Goal: Task Accomplishment & Management: Manage account settings

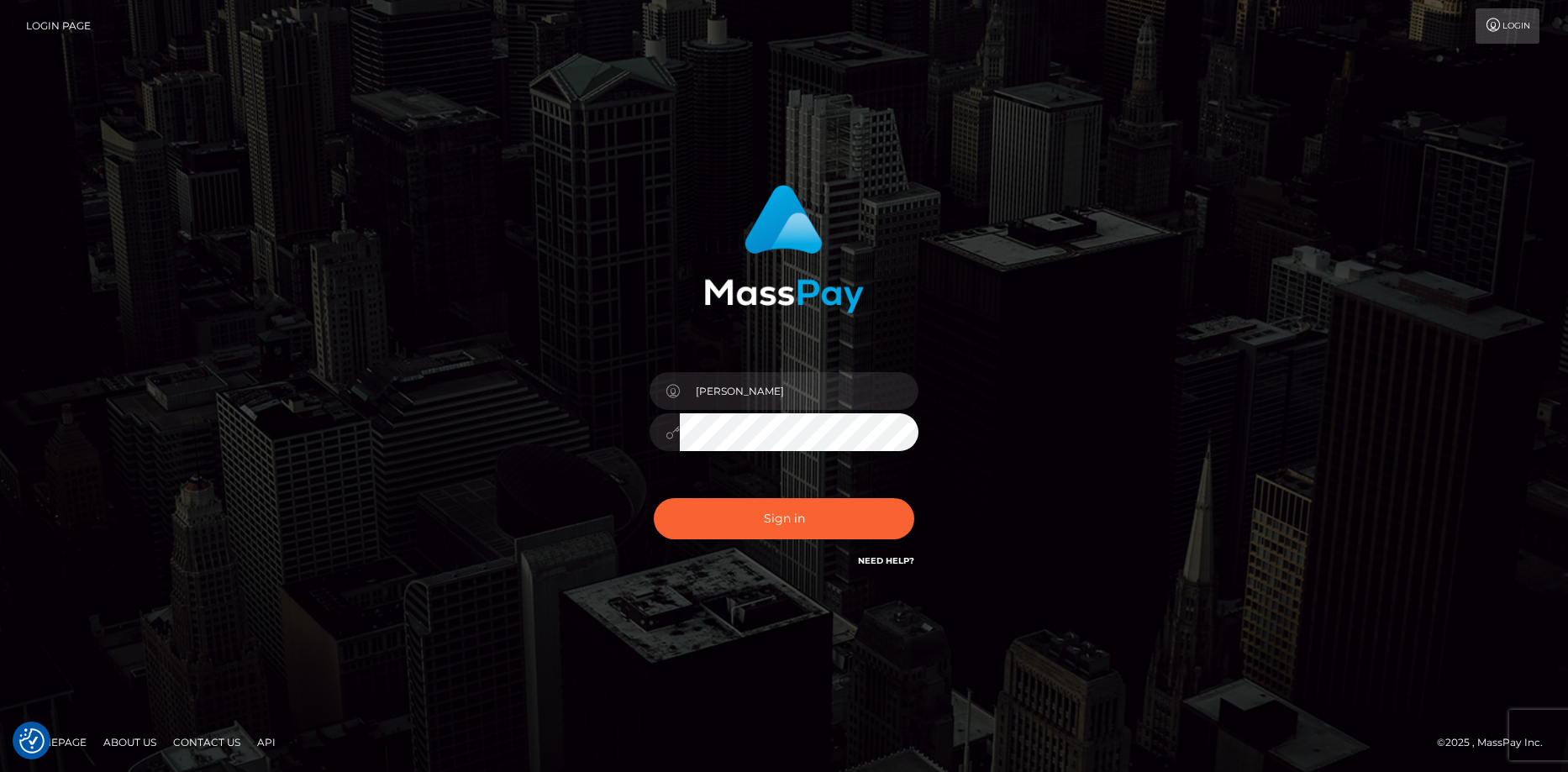
click at [711, 508] on button "Sign in" at bounding box center [784, 519] width 260 height 42
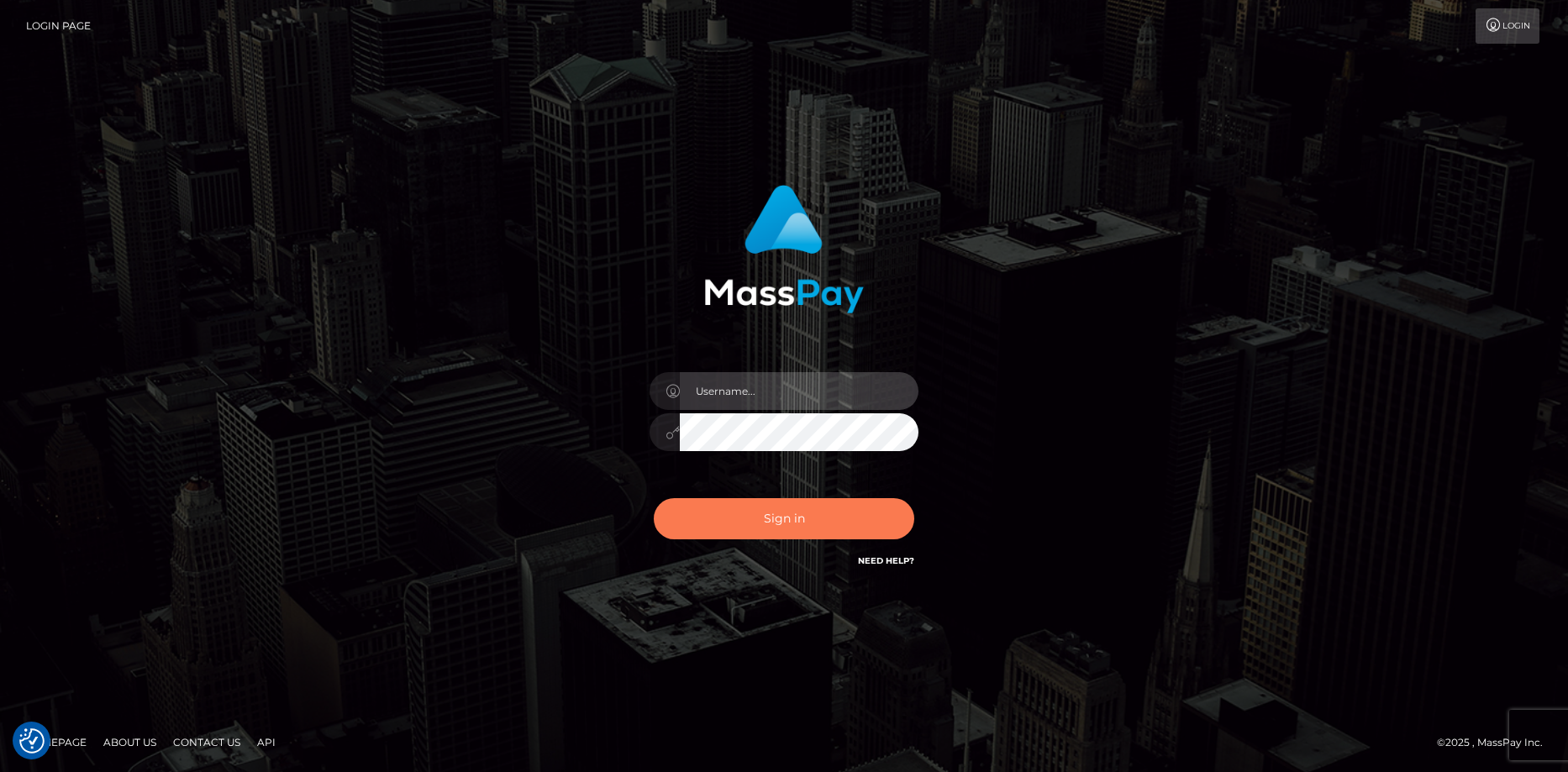
type input "Eduard Gavrilescu"
click at [784, 507] on button "Sign in" at bounding box center [784, 519] width 260 height 42
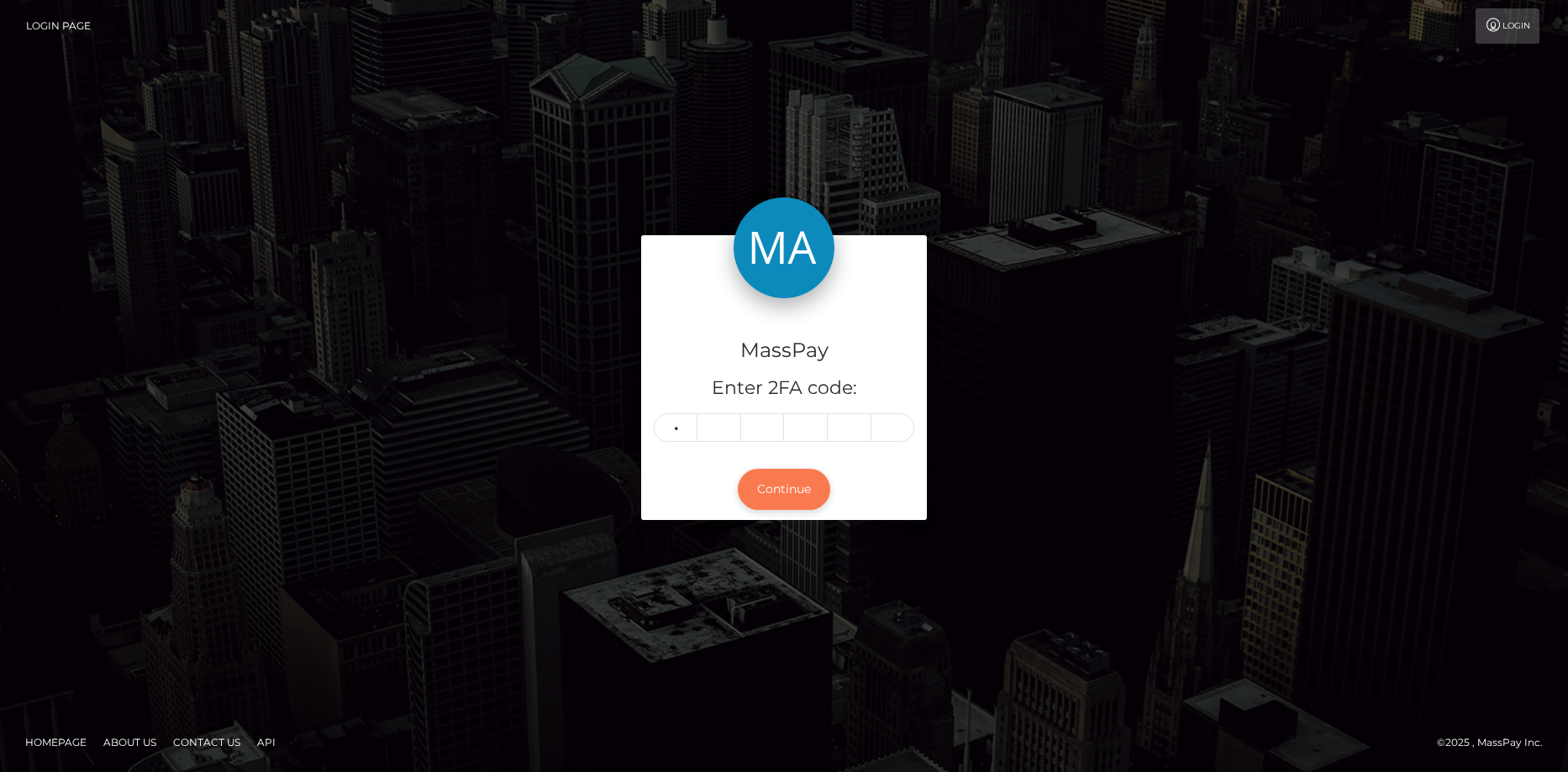
type input "5"
type input "9"
type input "4"
type input "3"
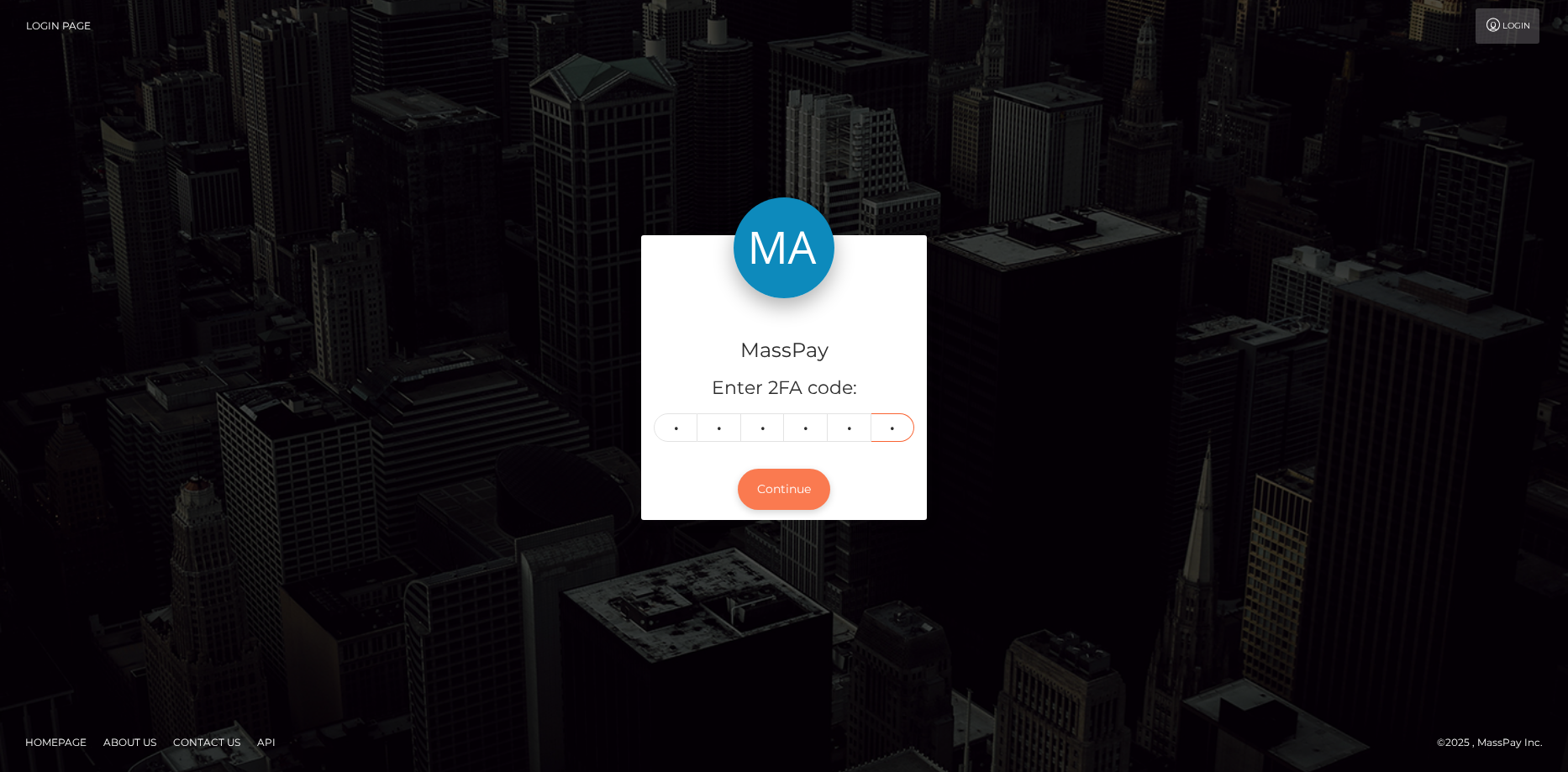
type input "5"
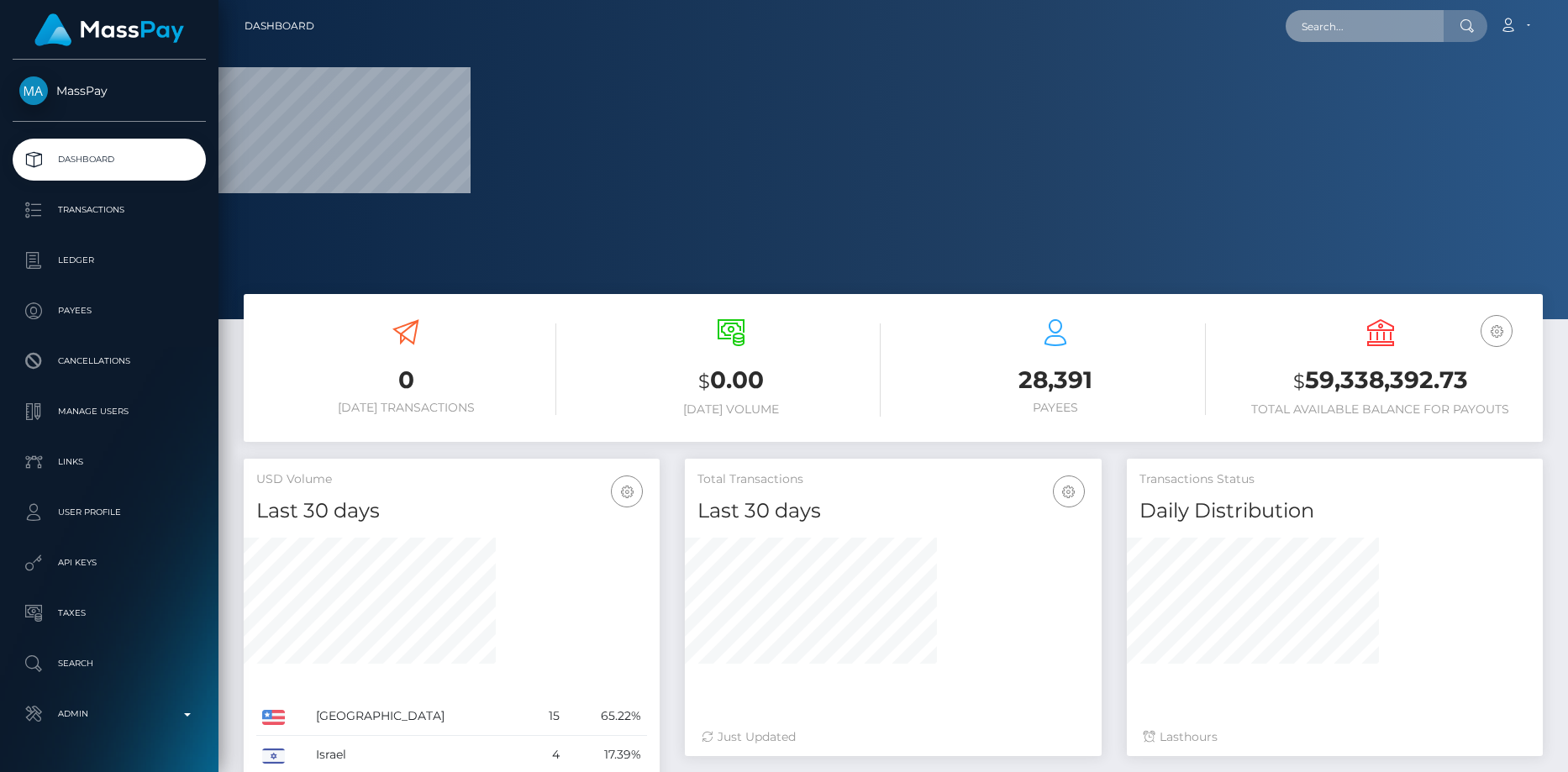
click at [1324, 24] on input "text" at bounding box center [1364, 25] width 158 height 32
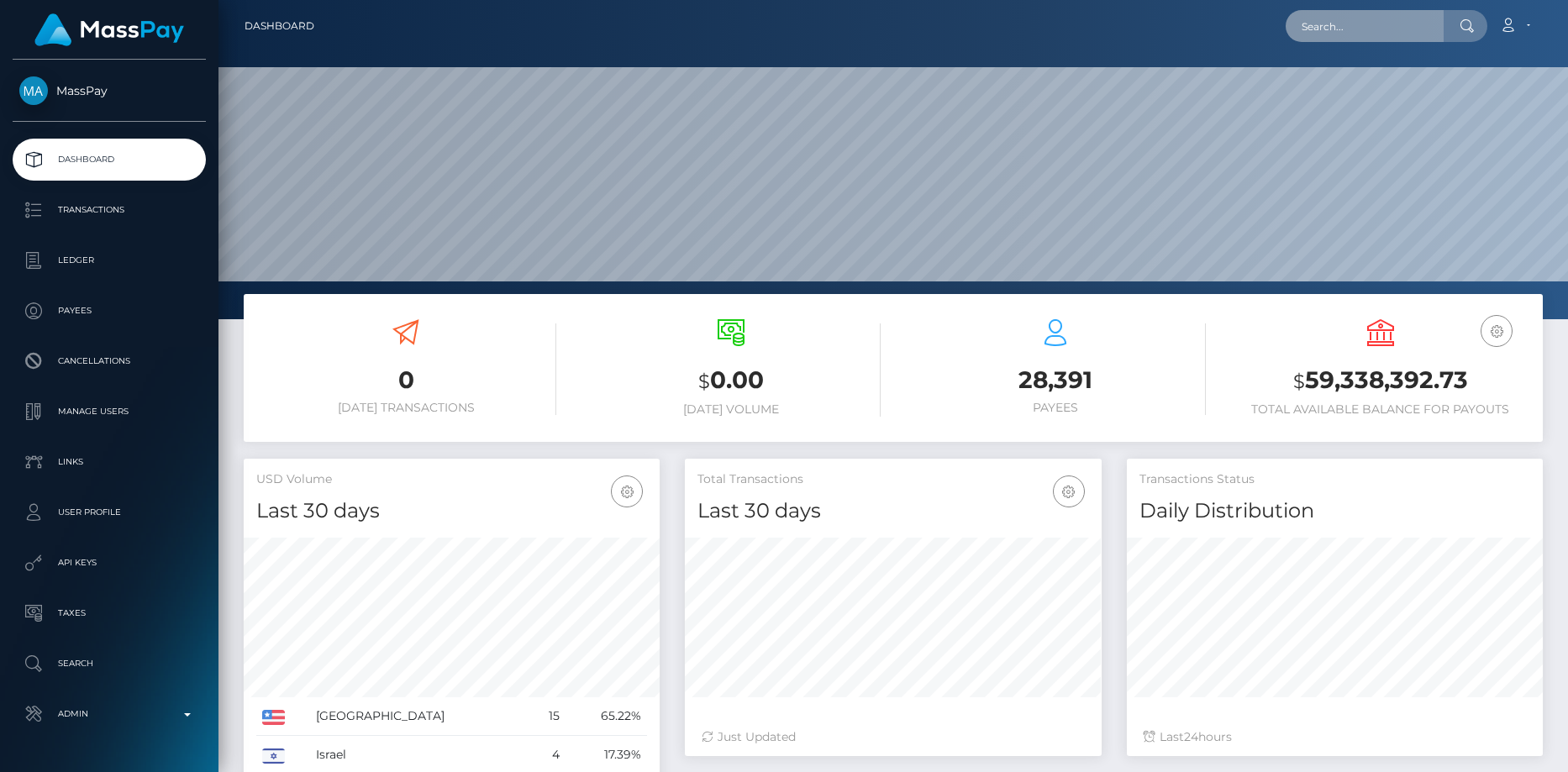
scroll to position [298, 417]
paste input "64322"
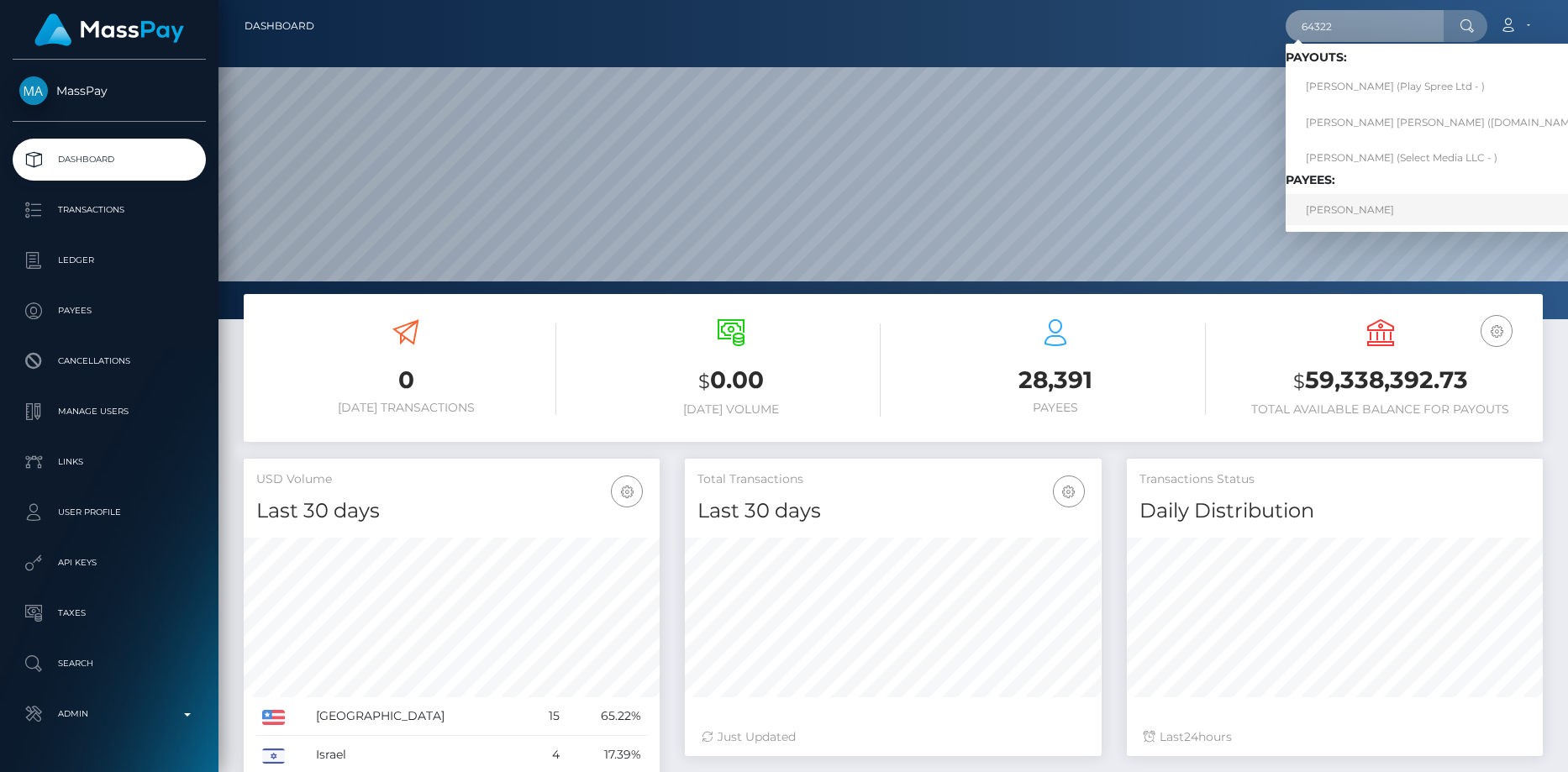
type input "64322"
click at [1332, 206] on link "Irina Kunz" at bounding box center [1449, 210] width 327 height 31
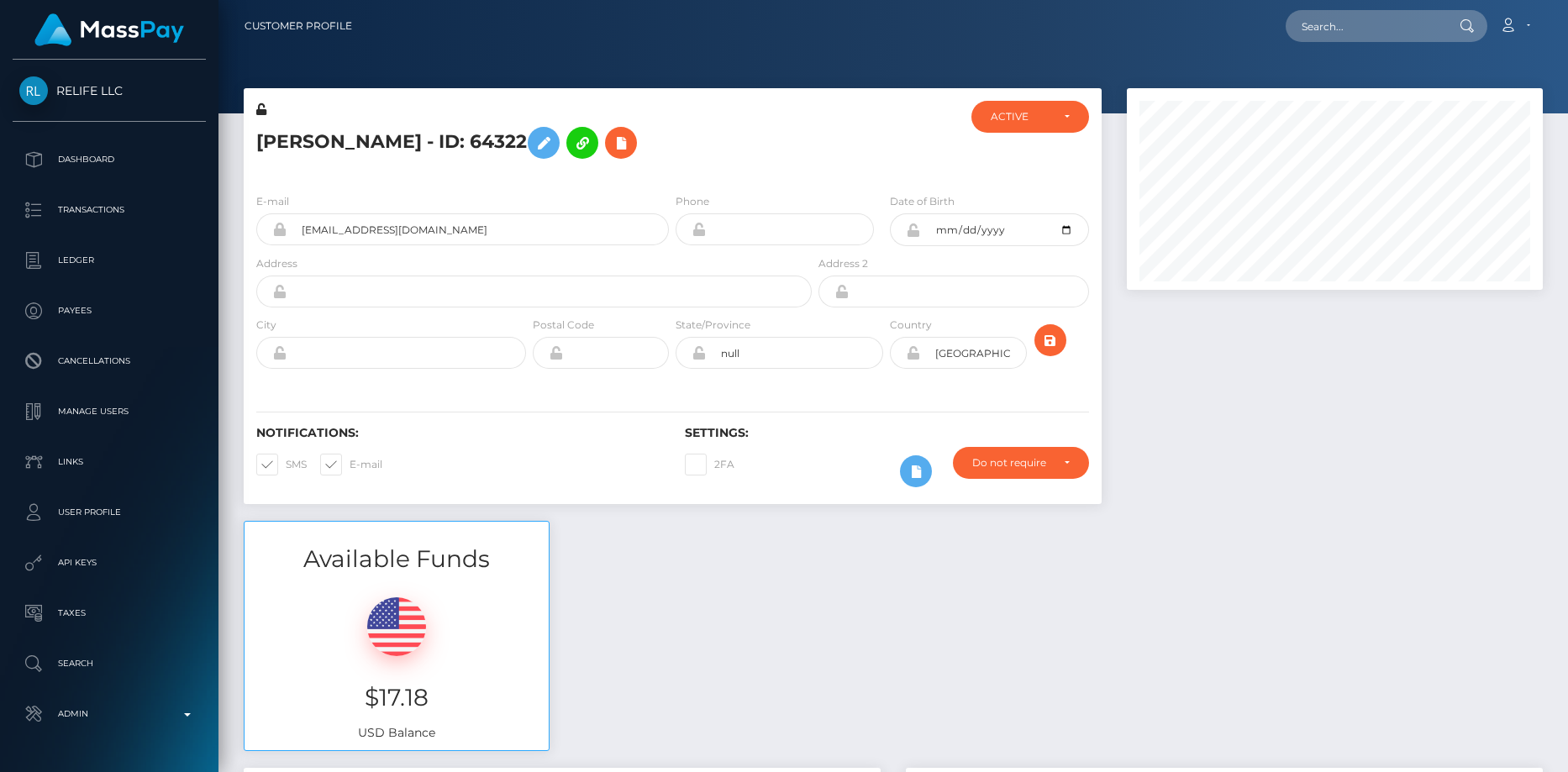
scroll to position [202, 417]
click at [1061, 118] on div "ACTIVE" at bounding box center [1030, 117] width 79 height 14
click at [1024, 198] on span "DEACTIVE" at bounding box center [1018, 197] width 53 height 15
select select "DEACTIVE"
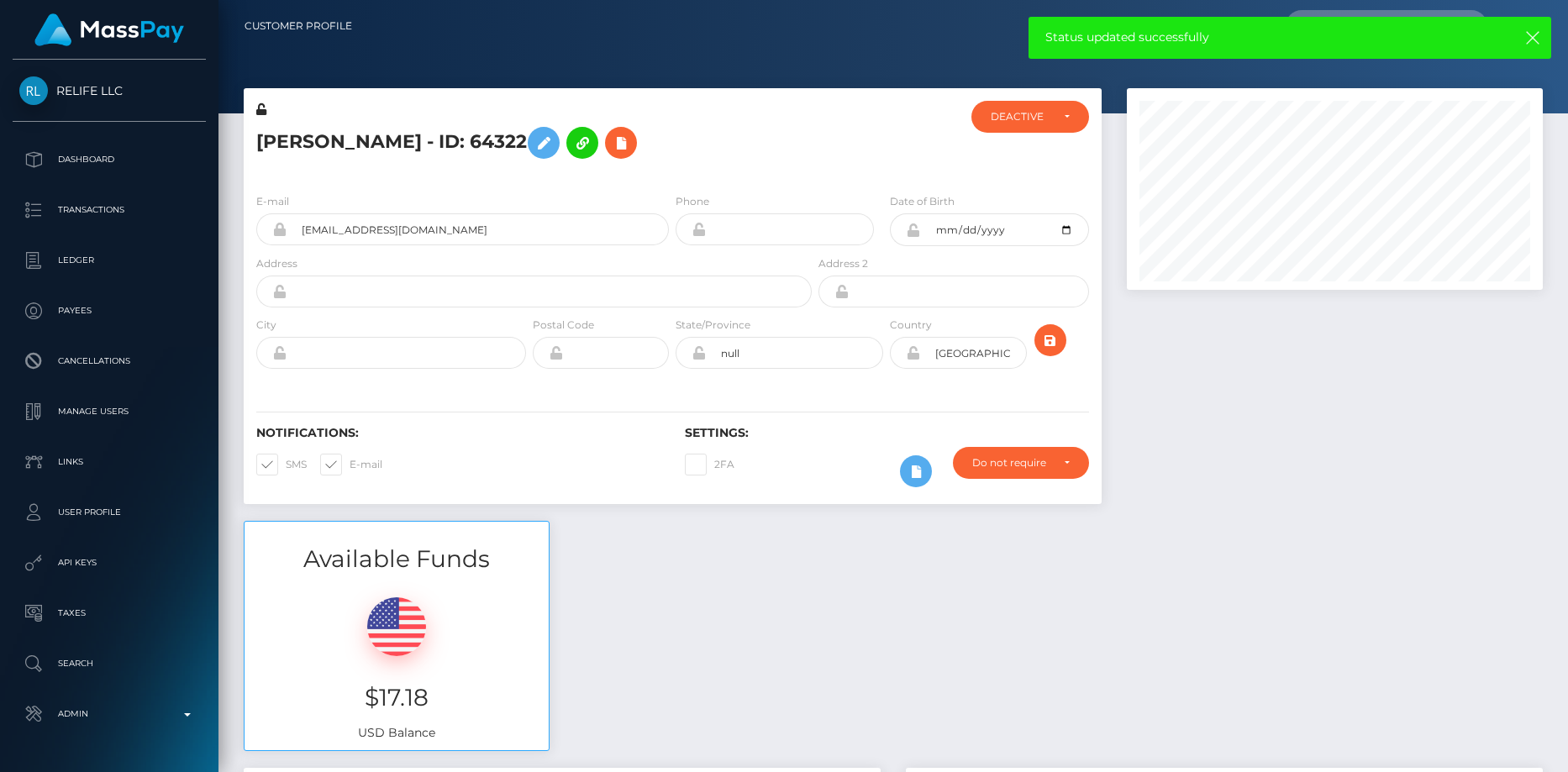
click at [285, 467] on span at bounding box center [285, 463] width 0 height 13
click at [285, 464] on input "SMS" at bounding box center [290, 459] width 11 height 11
checkbox input "false"
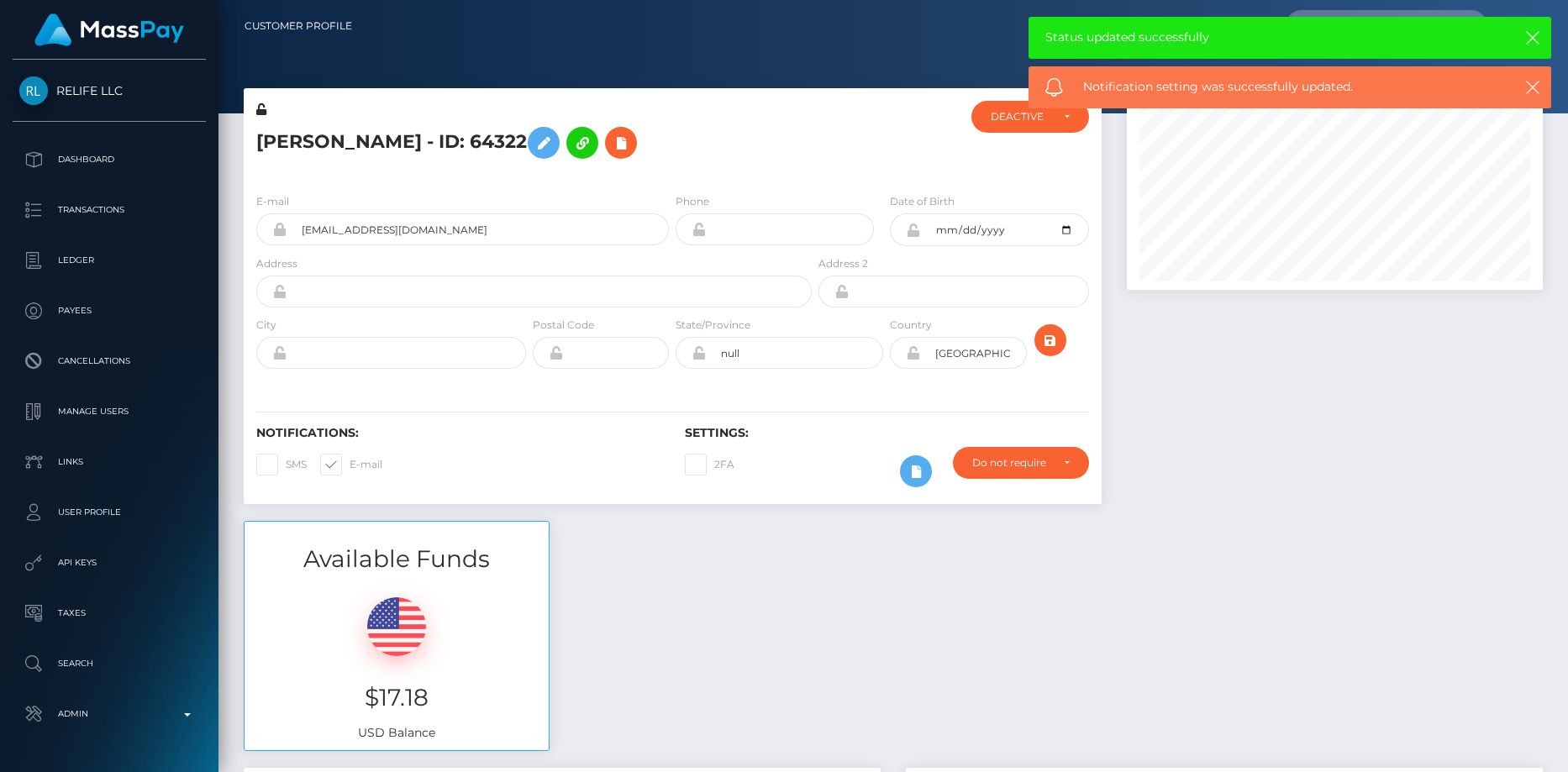
click at [349, 471] on span at bounding box center [349, 463] width 0 height 13
click at [349, 464] on input "E-mail" at bounding box center [354, 459] width 11 height 11
checkbox input "false"
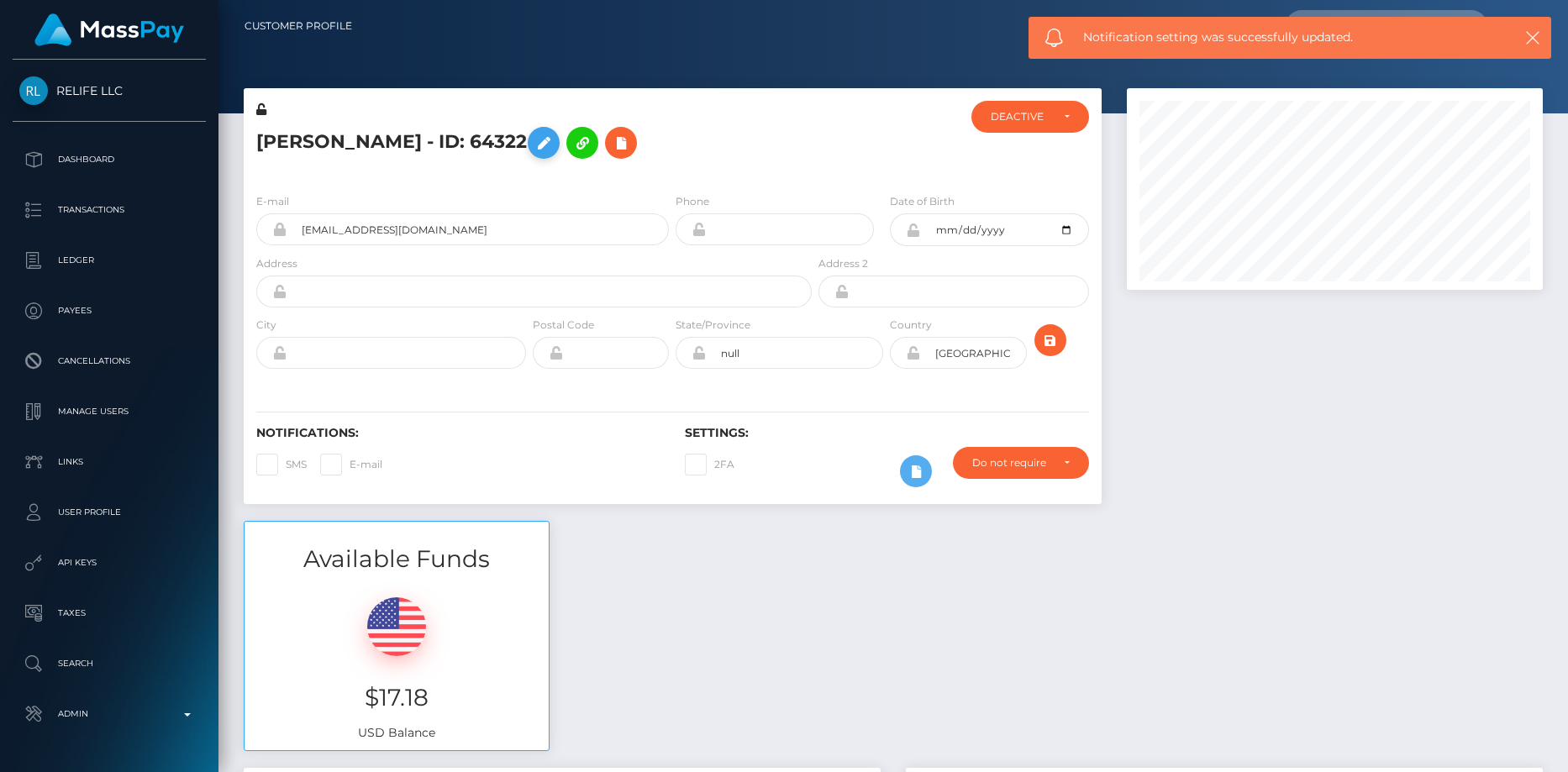
click at [534, 137] on icon at bounding box center [544, 143] width 20 height 21
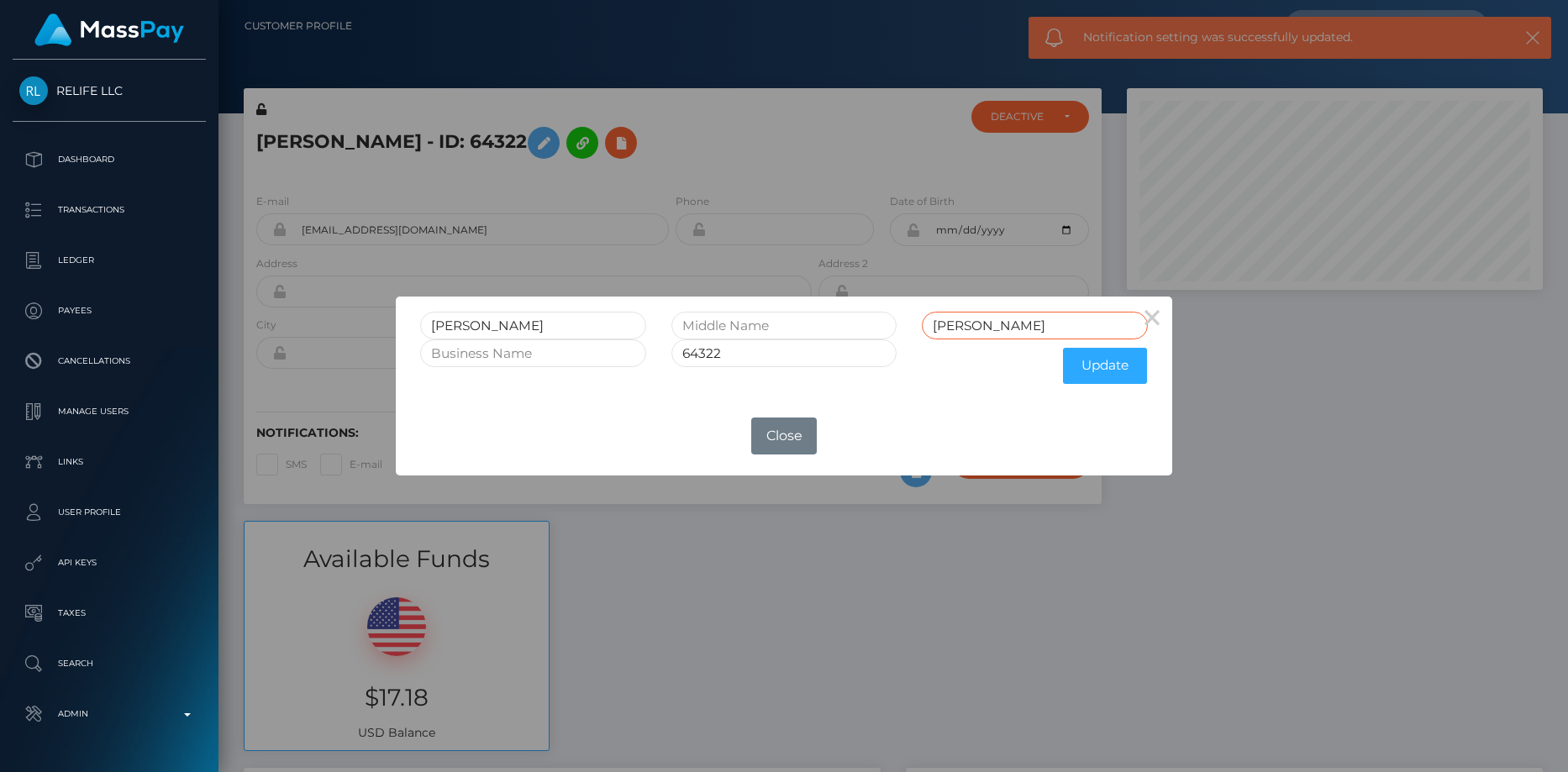
click at [989, 332] on input "Kunz" at bounding box center [1035, 325] width 226 height 28
type input "KunzRET"
click at [784, 343] on input "64322" at bounding box center [784, 353] width 226 height 28
type input "64322RET"
click at [1084, 372] on button "Update" at bounding box center [1105, 366] width 84 height 36
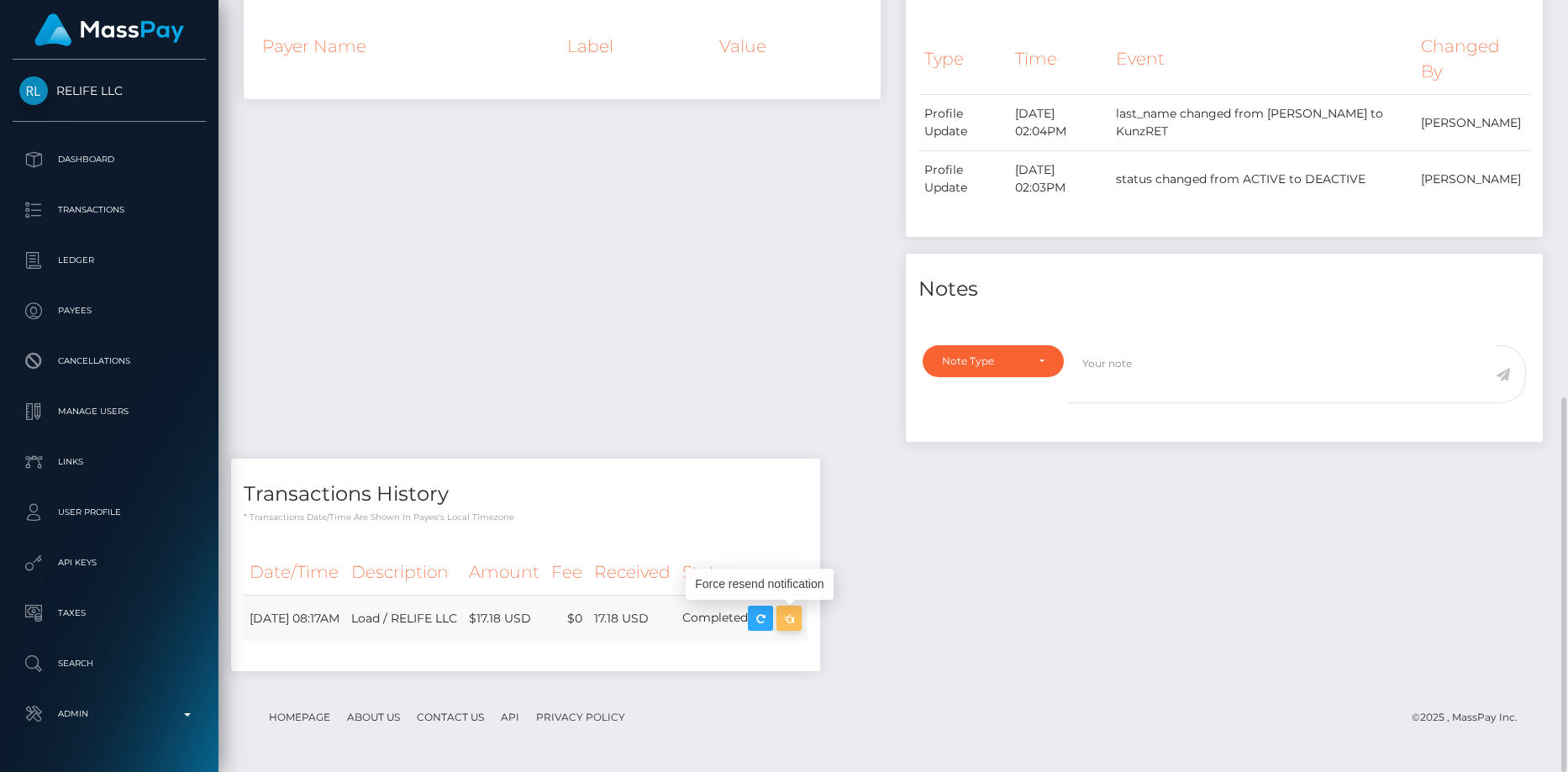
scroll to position [202, 417]
click at [799, 615] on icon "button" at bounding box center [788, 619] width 20 height 21
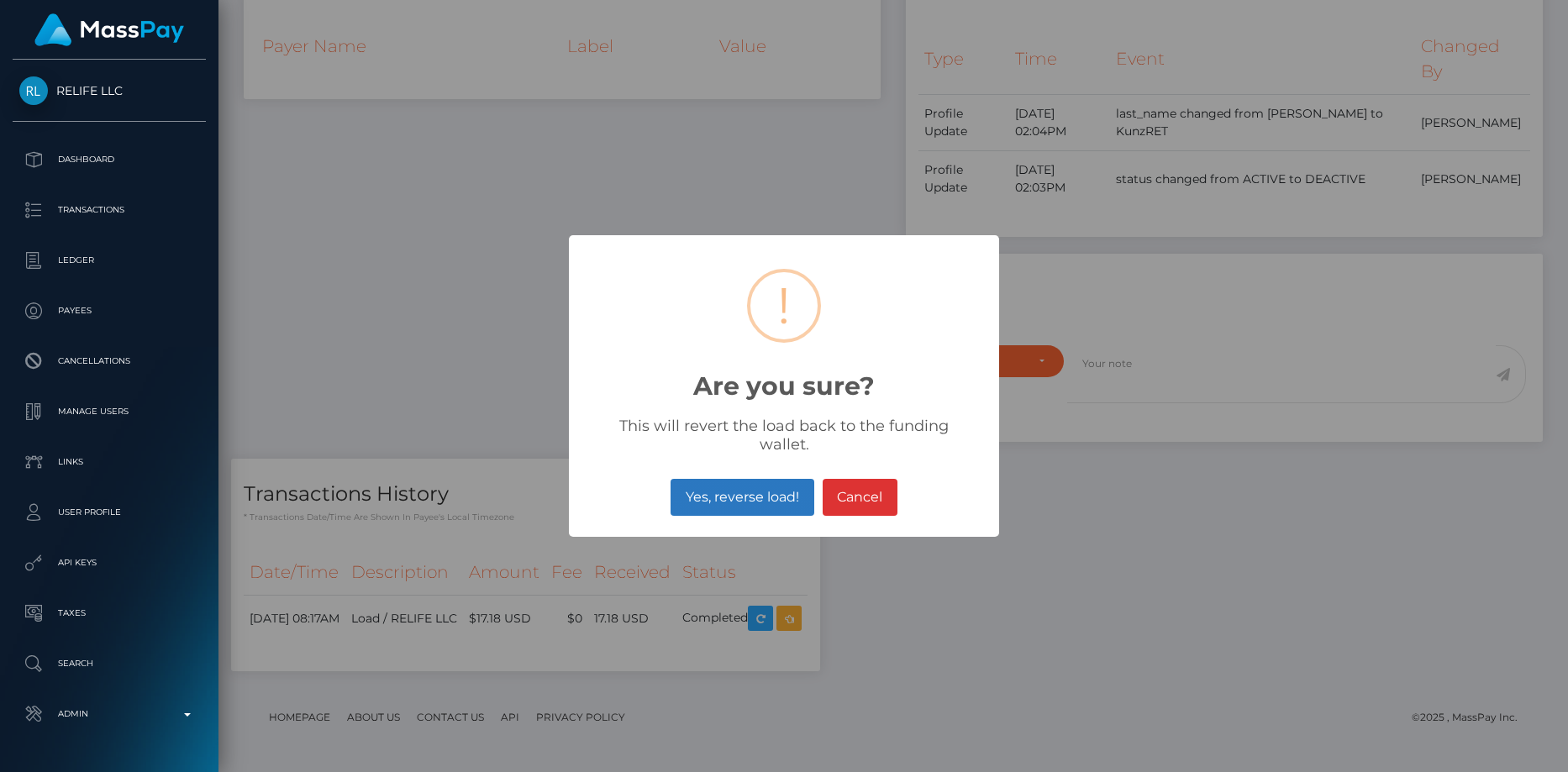
click at [753, 498] on button "Yes, reverse load!" at bounding box center [742, 497] width 143 height 37
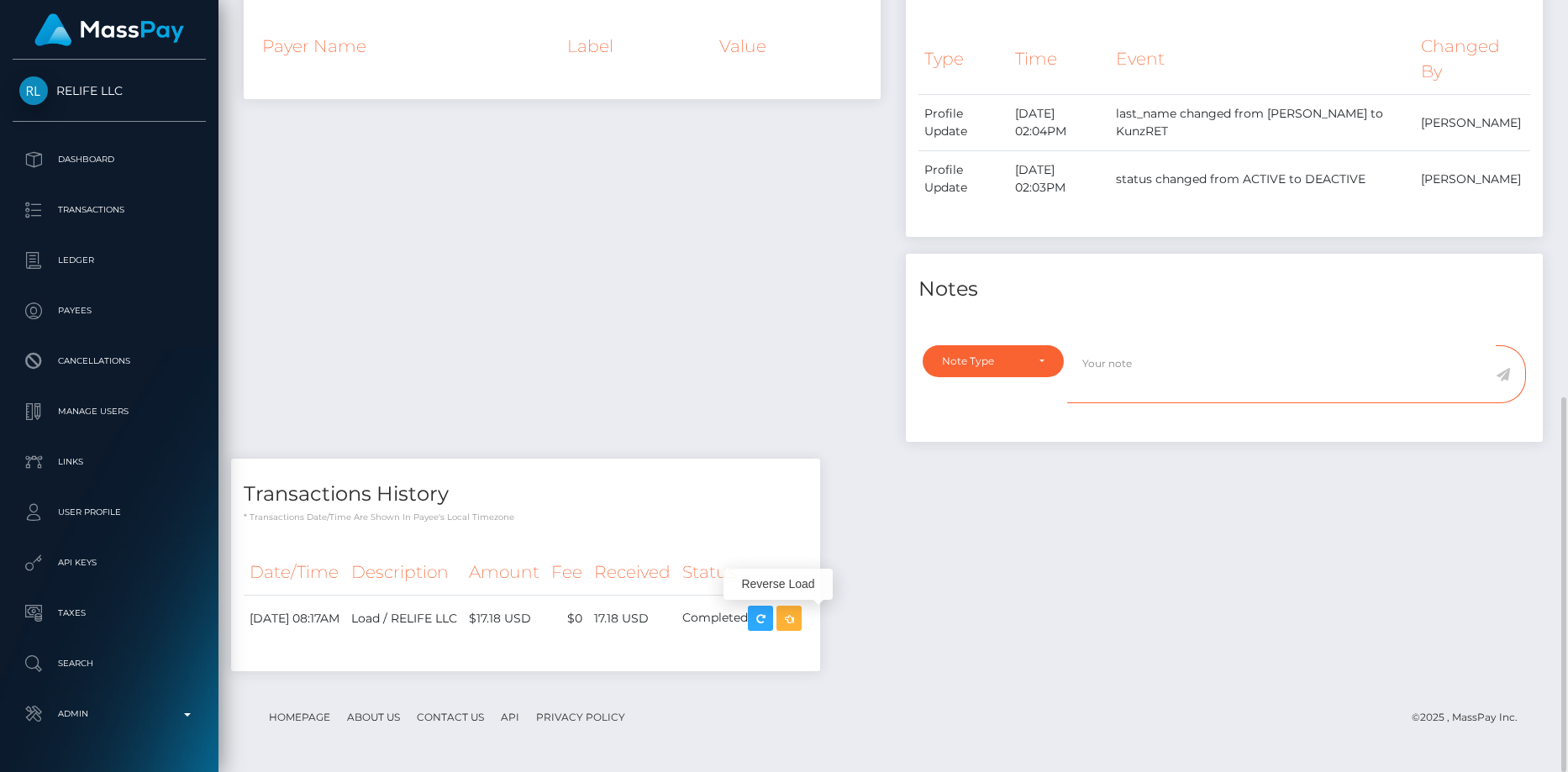
click at [1112, 365] on textarea at bounding box center [1281, 374] width 429 height 58
click at [1001, 361] on div "Note Type" at bounding box center [984, 362] width 83 height 14
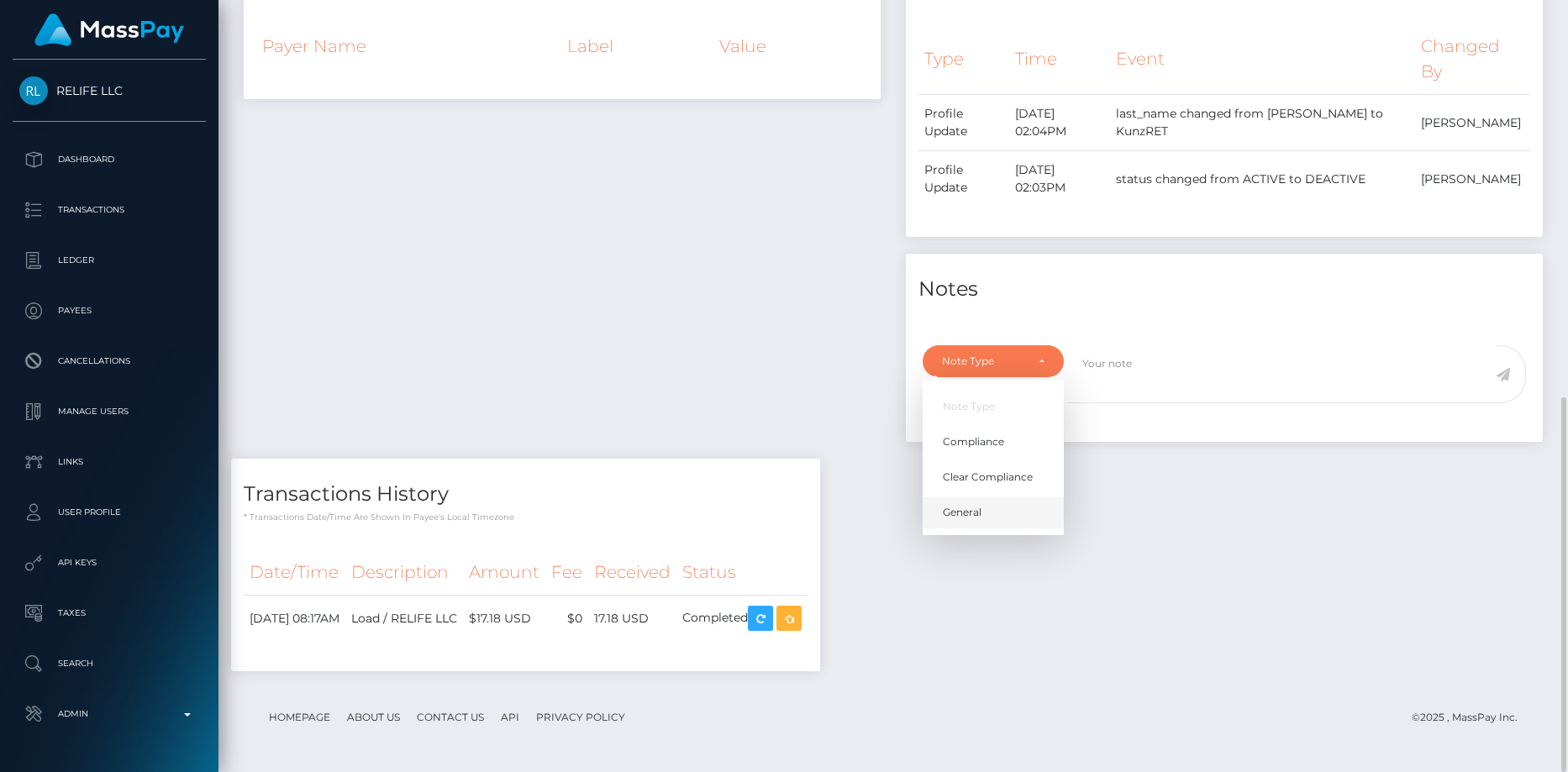
click at [963, 509] on span "General" at bounding box center [962, 514] width 39 height 15
select select "GENERAL"
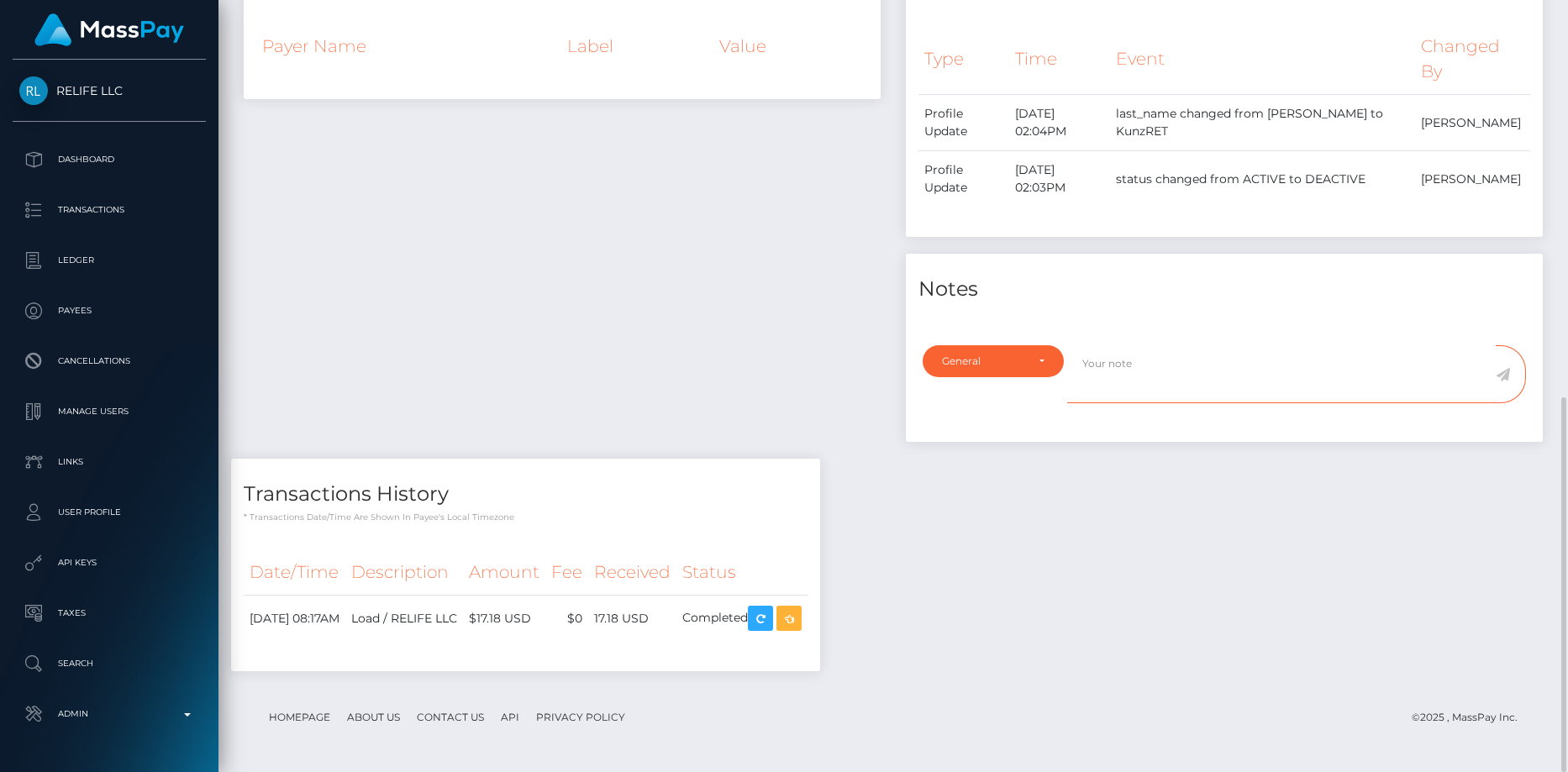
click at [1083, 387] on textarea at bounding box center [1281, 374] width 429 height 58
type textarea "e"
paste textarea "Ticket #131133"
type textarea "Retired as per payer's request - Ticket #131133"
click at [1500, 374] on icon at bounding box center [1502, 375] width 15 height 14
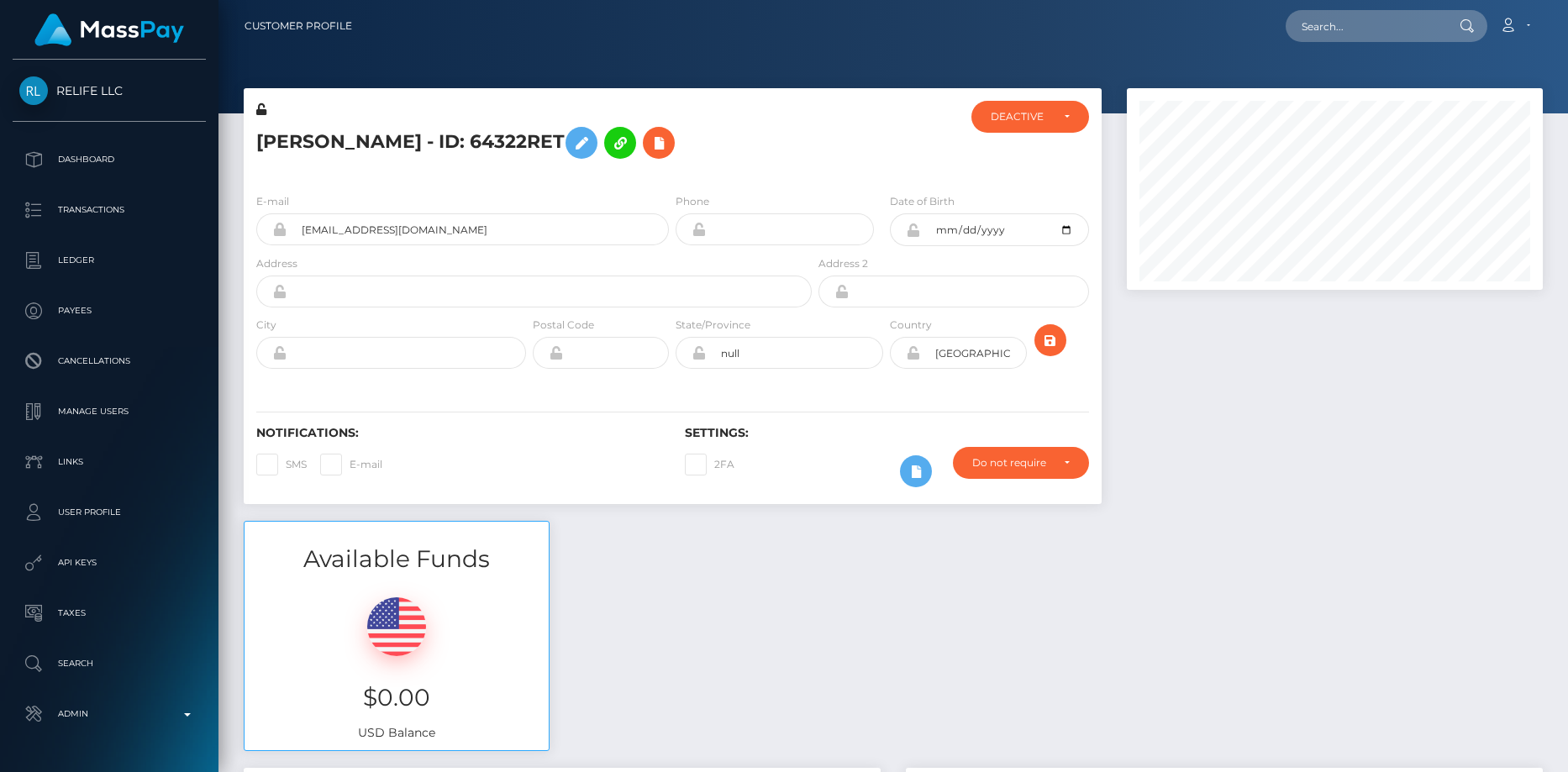
scroll to position [202, 417]
